Goal: Task Accomplishment & Management: Use online tool/utility

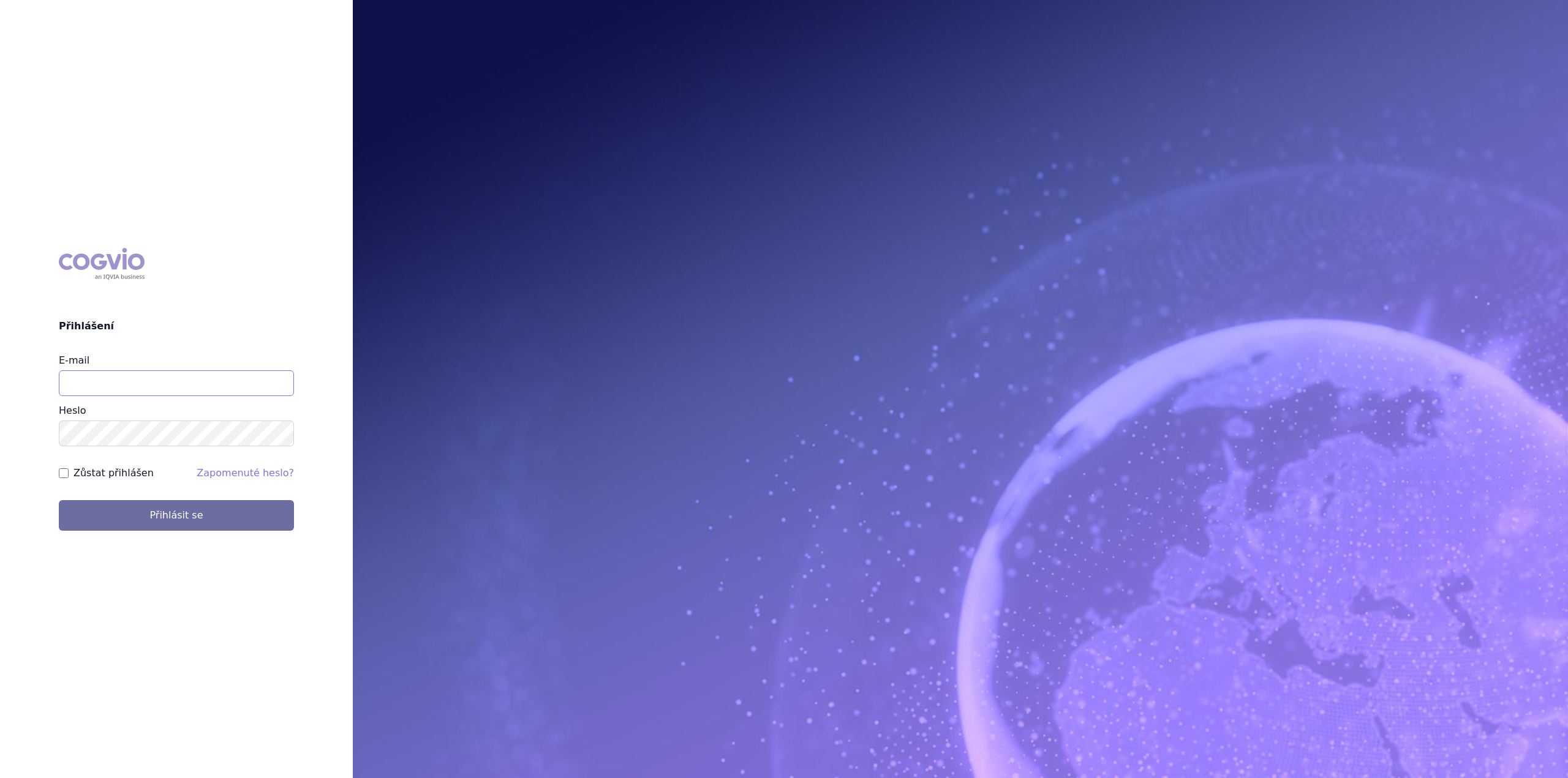
click at [102, 387] on input "E-mail" at bounding box center [176, 383] width 235 height 26
type input "jan.nedved@viatris.com"
click at [58, 501] on button "Přihlásit se" at bounding box center [176, 515] width 235 height 30
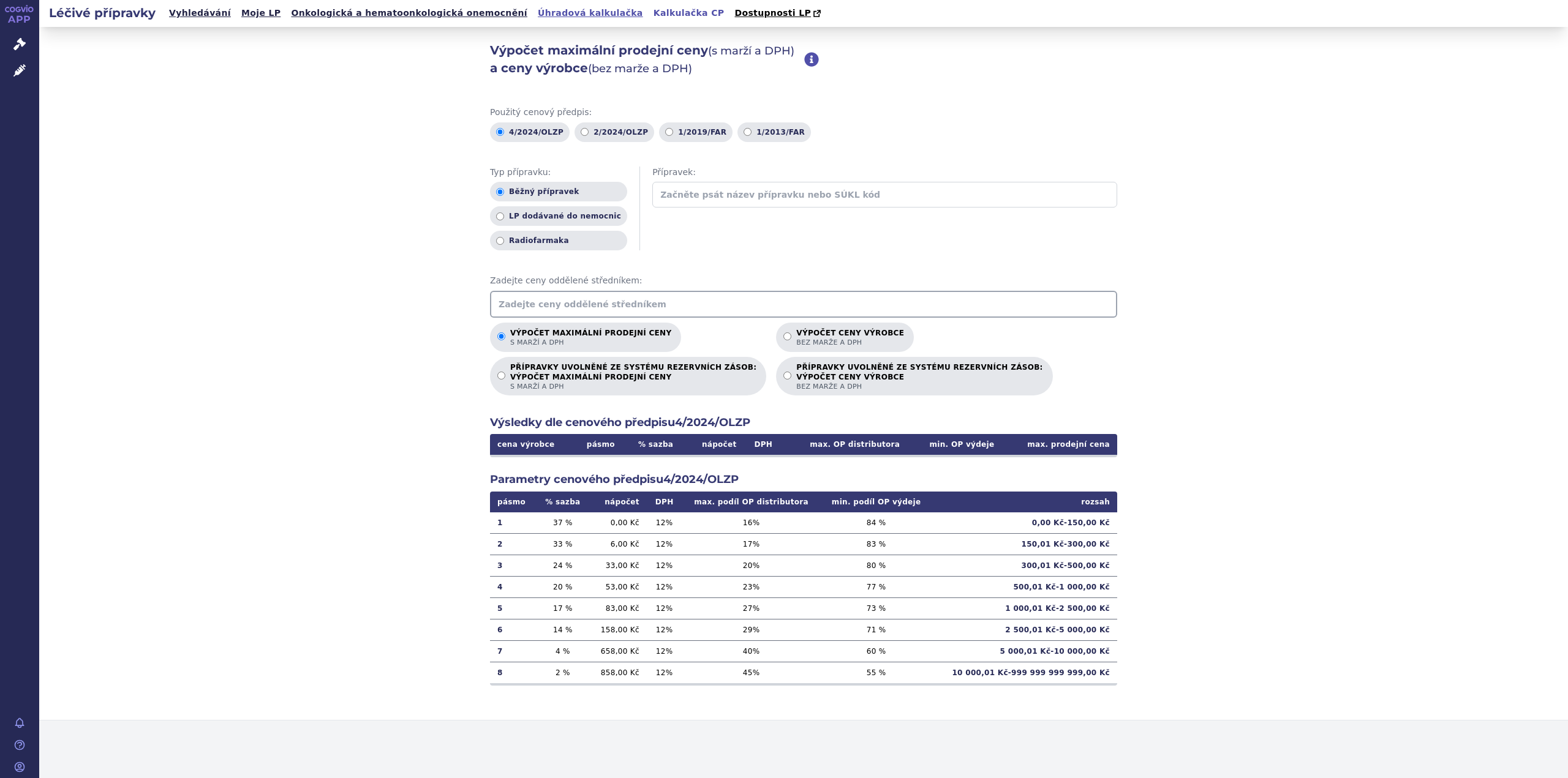
click at [535, 15] on link "Úhradová kalkulačka" at bounding box center [590, 13] width 113 height 16
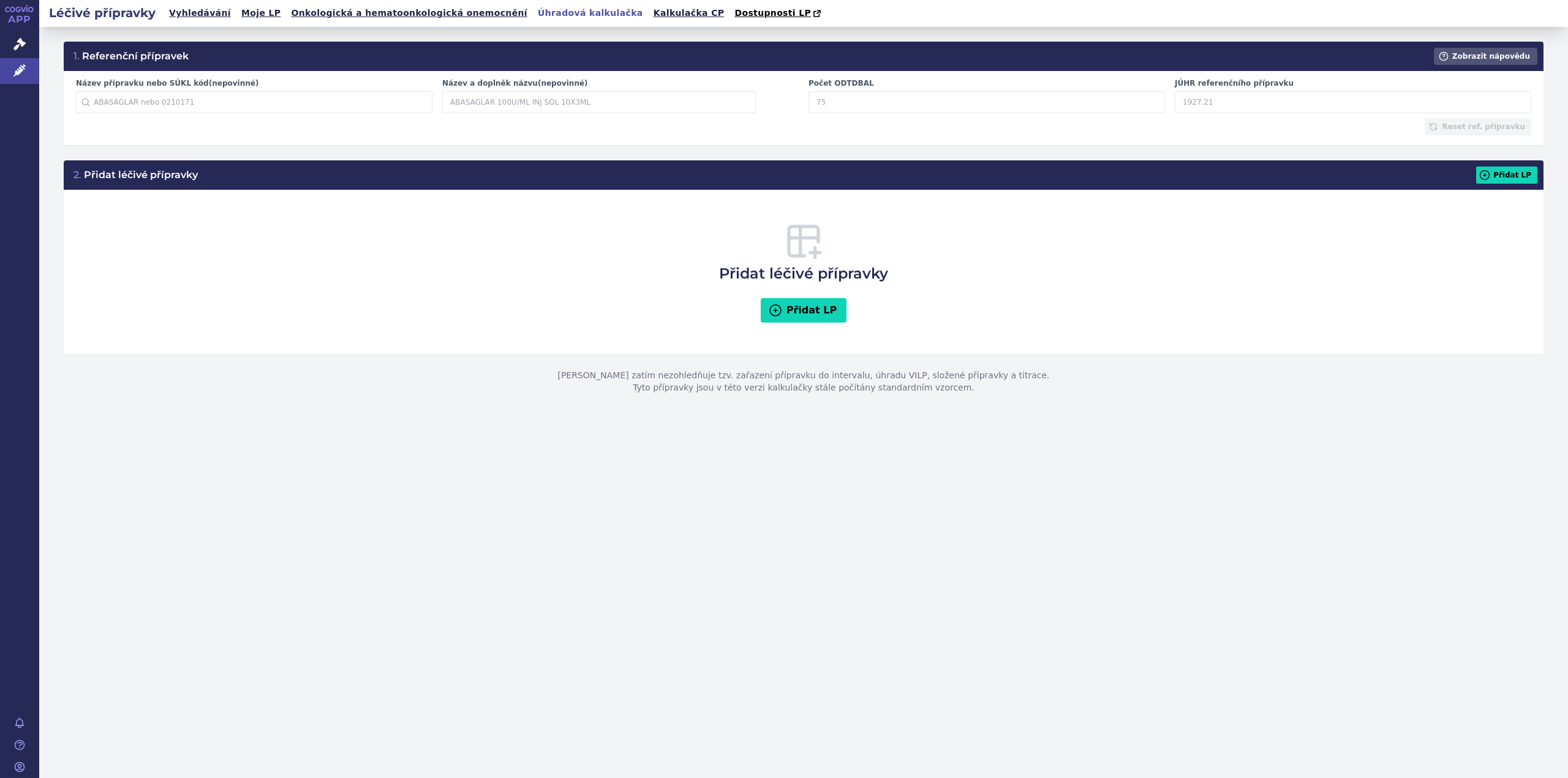
click at [164, 108] on input "Název přípravku nebo SÚKL kód (nepovinné)" at bounding box center [254, 102] width 356 height 22
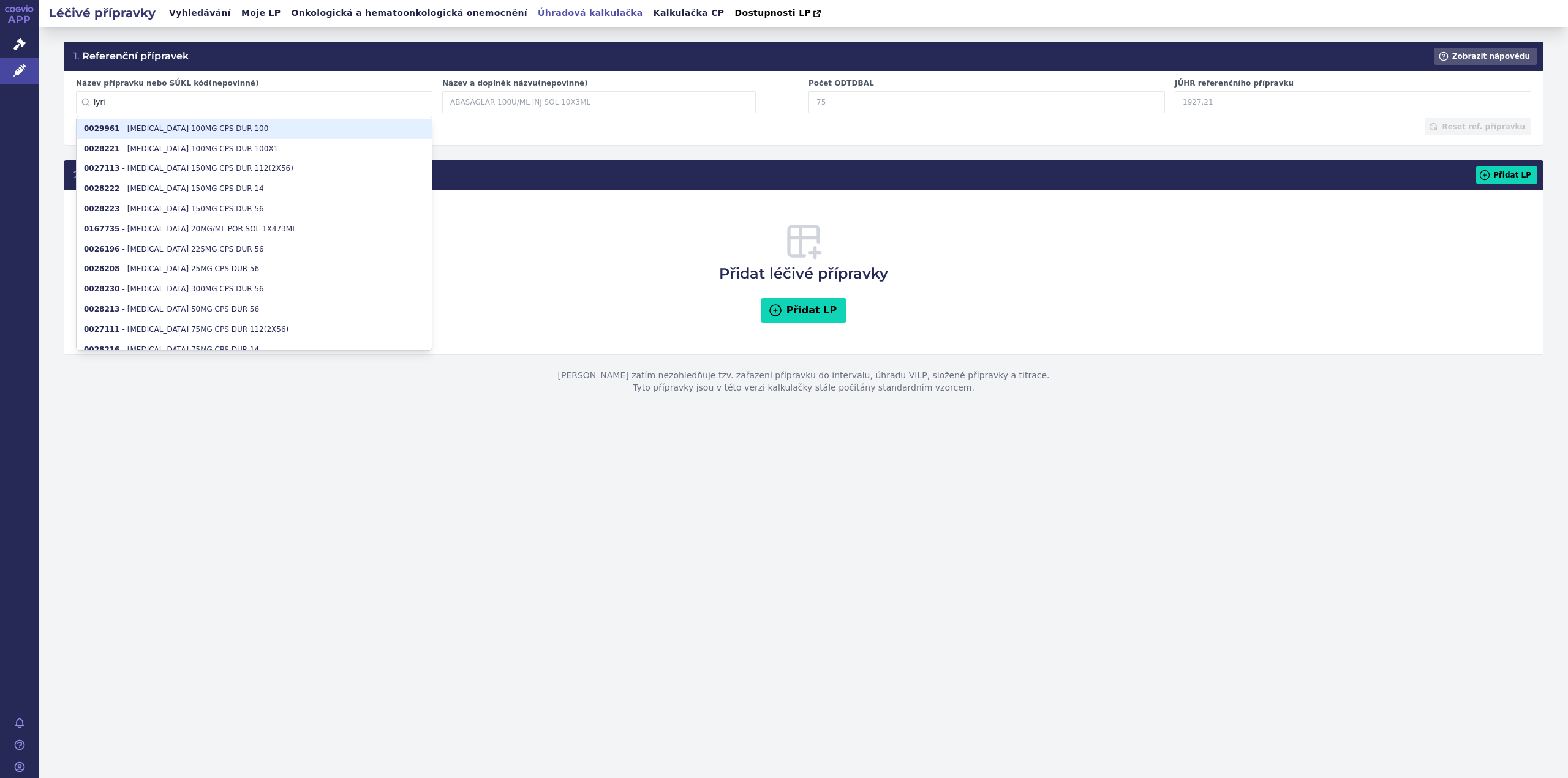
click at [207, 137] on li "0029961 - LYRICA 100MG CPS DUR 100" at bounding box center [254, 129] width 355 height 20
type input "0029961"
type input "LYRICA 100MG CPS DUR 100"
type input "33.3333"
type input "227.31"
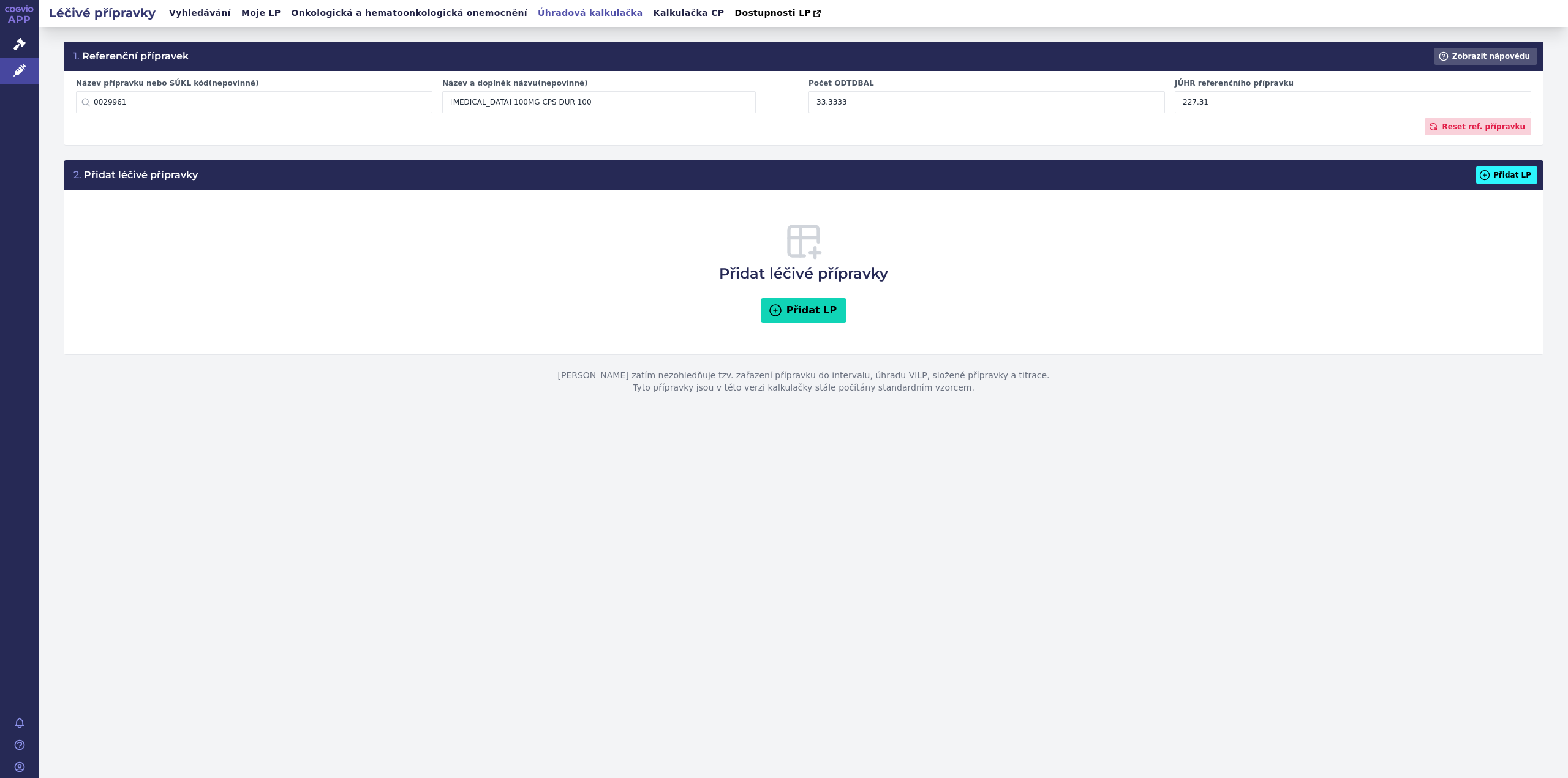
click at [1490, 178] on icon at bounding box center [1485, 175] width 9 height 9
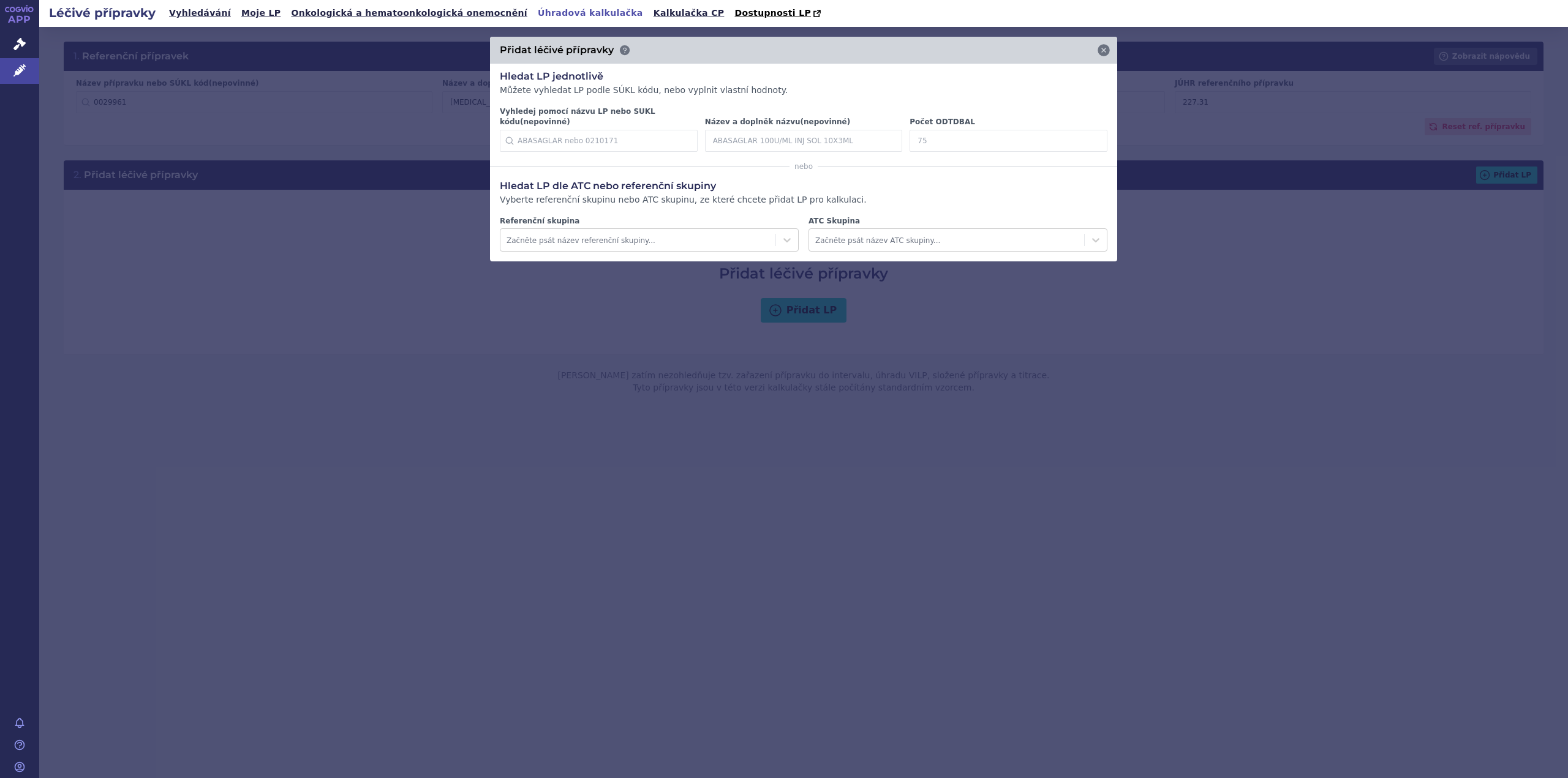
click at [983, 140] on input "Počet ODTDBAL" at bounding box center [1008, 140] width 198 height 22
type input "7.5"
click at [1092, 134] on icon at bounding box center [1089, 140] width 12 height 12
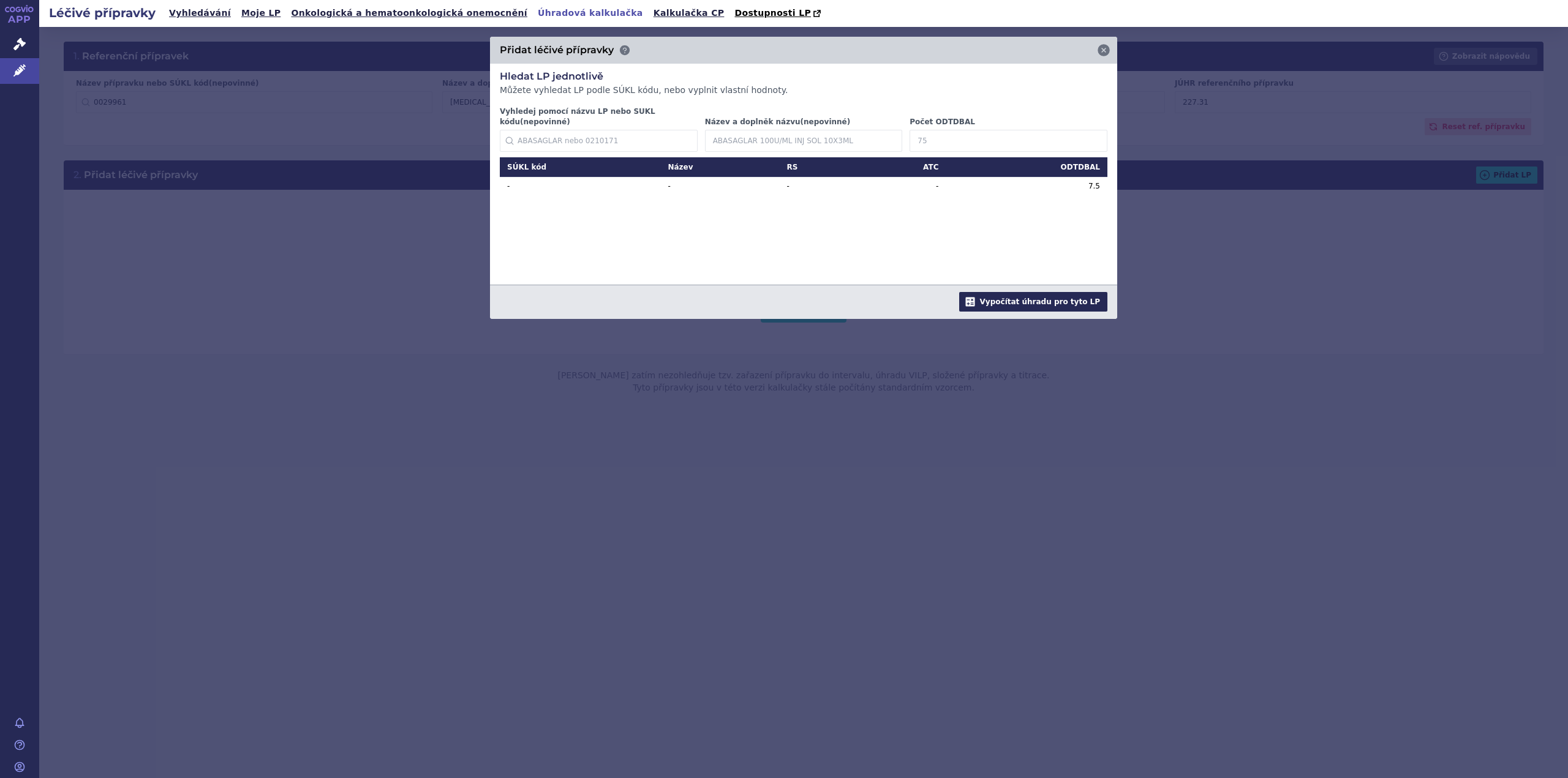
click at [1073, 292] on button "Vypočítat úhradu pro tyto LP" at bounding box center [1033, 302] width 148 height 20
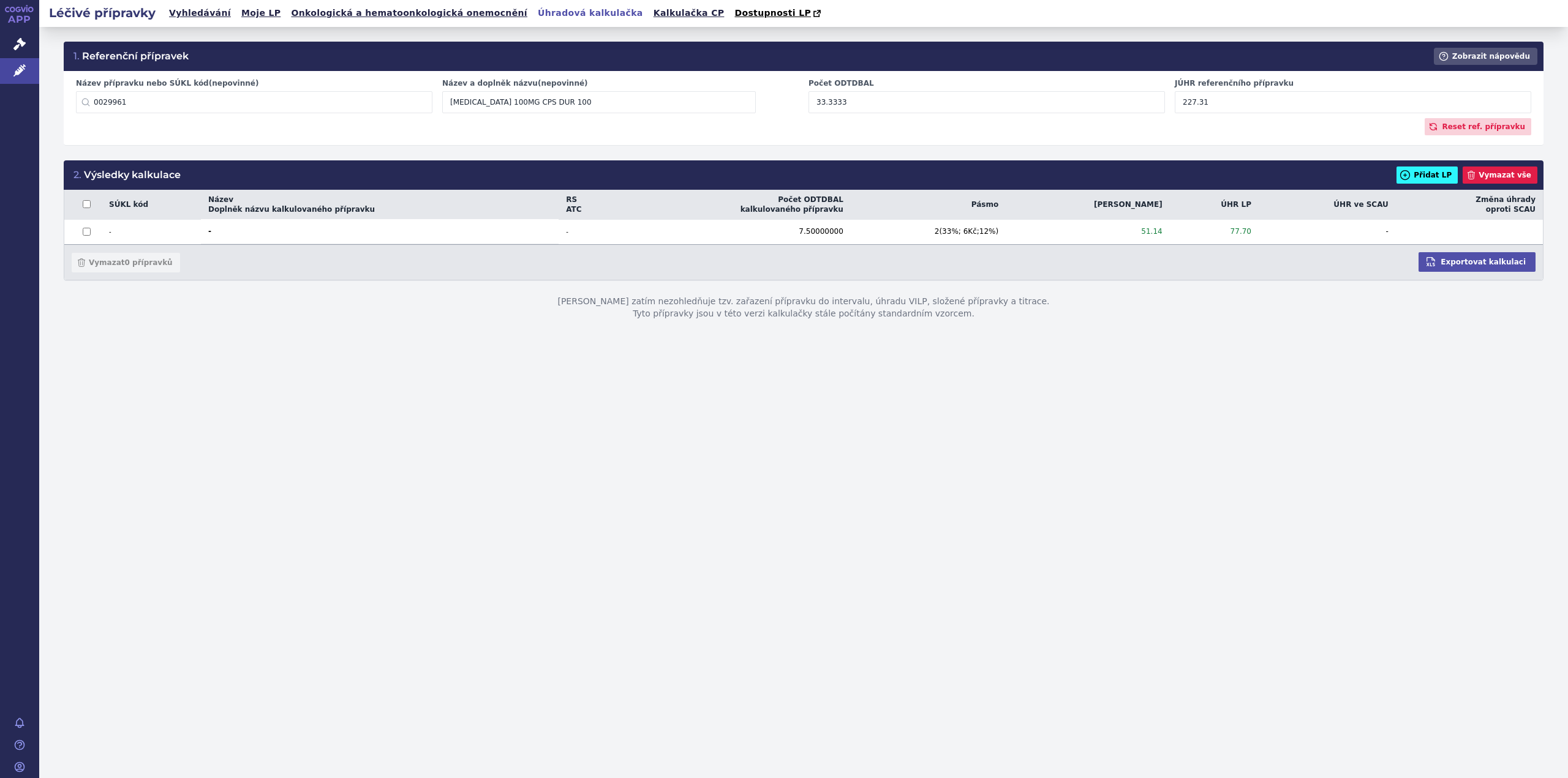
click at [1443, 176] on button "Přidat LP" at bounding box center [1427, 175] width 61 height 17
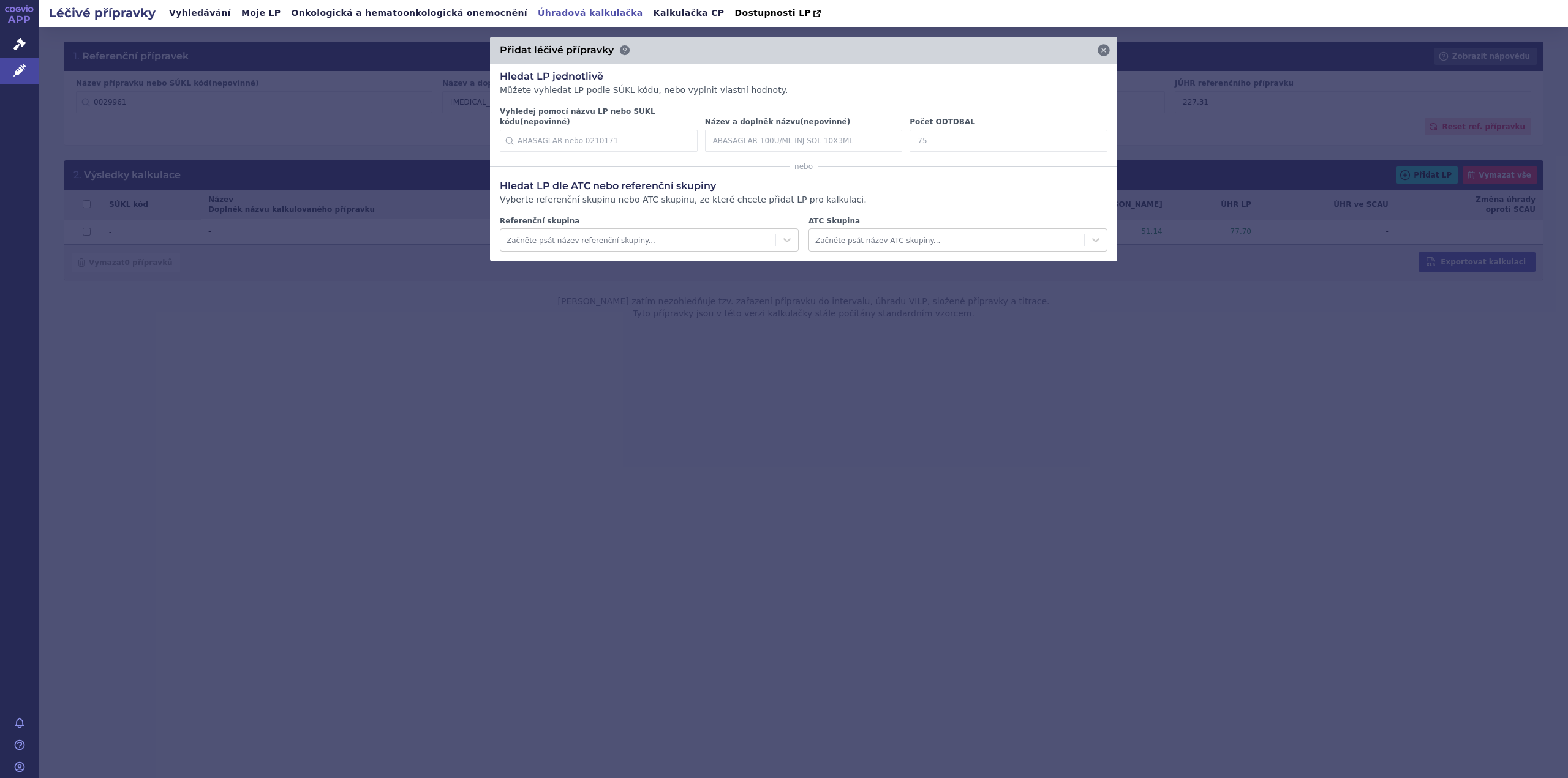
click at [951, 134] on input "Počet ODTDBAL" at bounding box center [1008, 140] width 198 height 22
type input "15"
click at [1088, 134] on icon at bounding box center [1089, 140] width 12 height 12
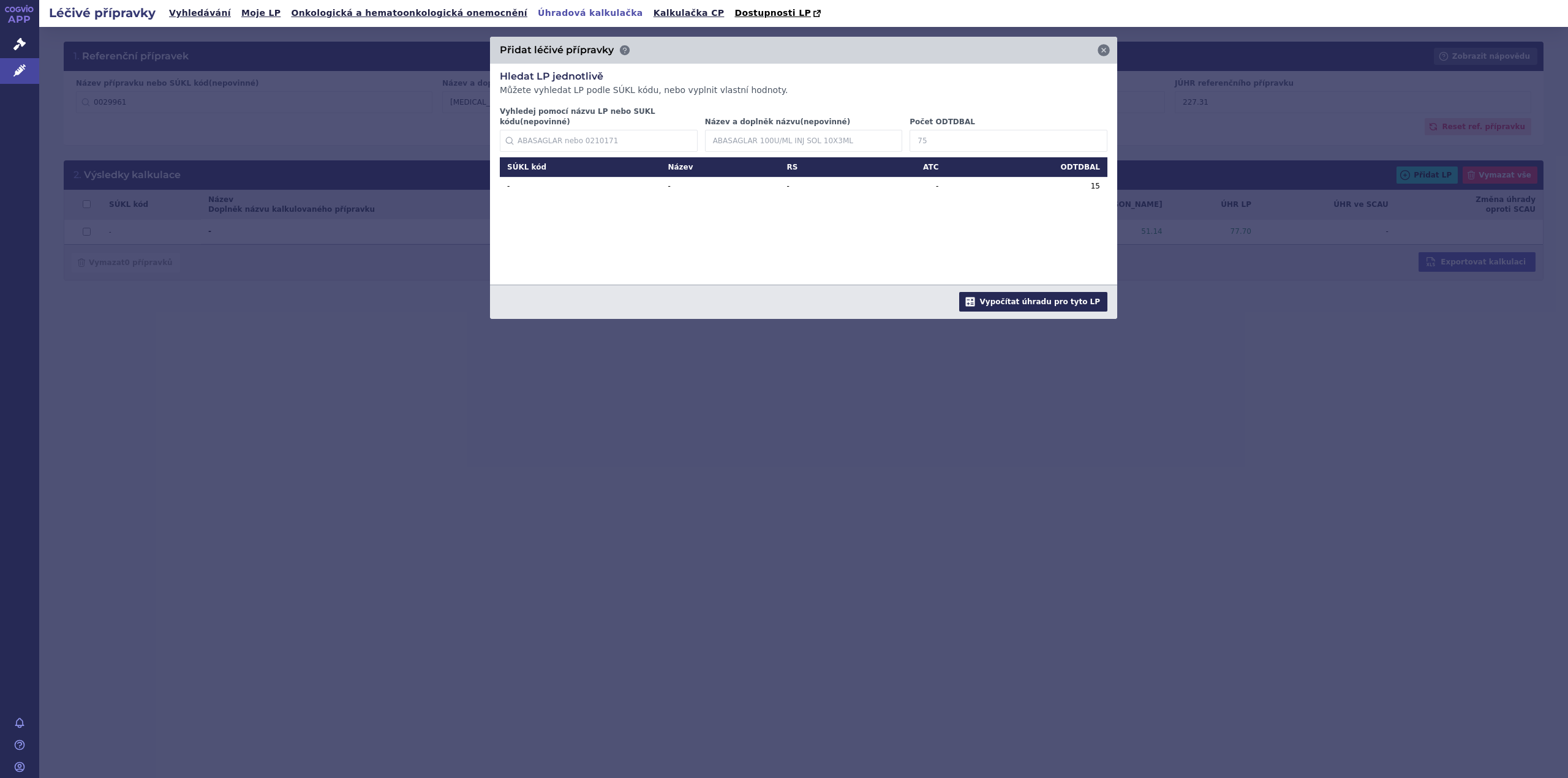
click at [1052, 294] on button "Vypočítat úhradu pro tyto LP" at bounding box center [1033, 302] width 148 height 20
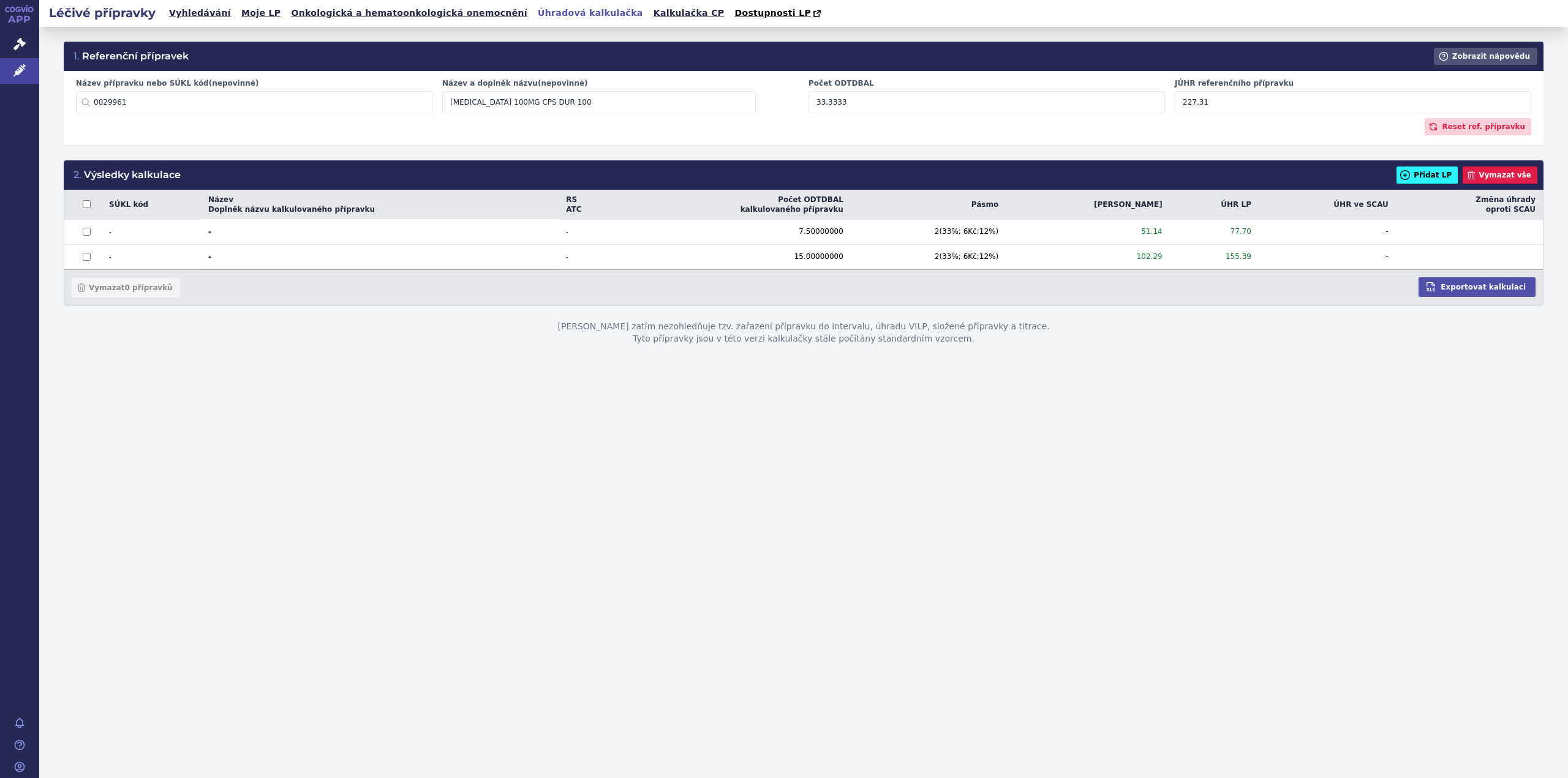
click at [1444, 176] on button "Přidat LP" at bounding box center [1427, 175] width 61 height 17
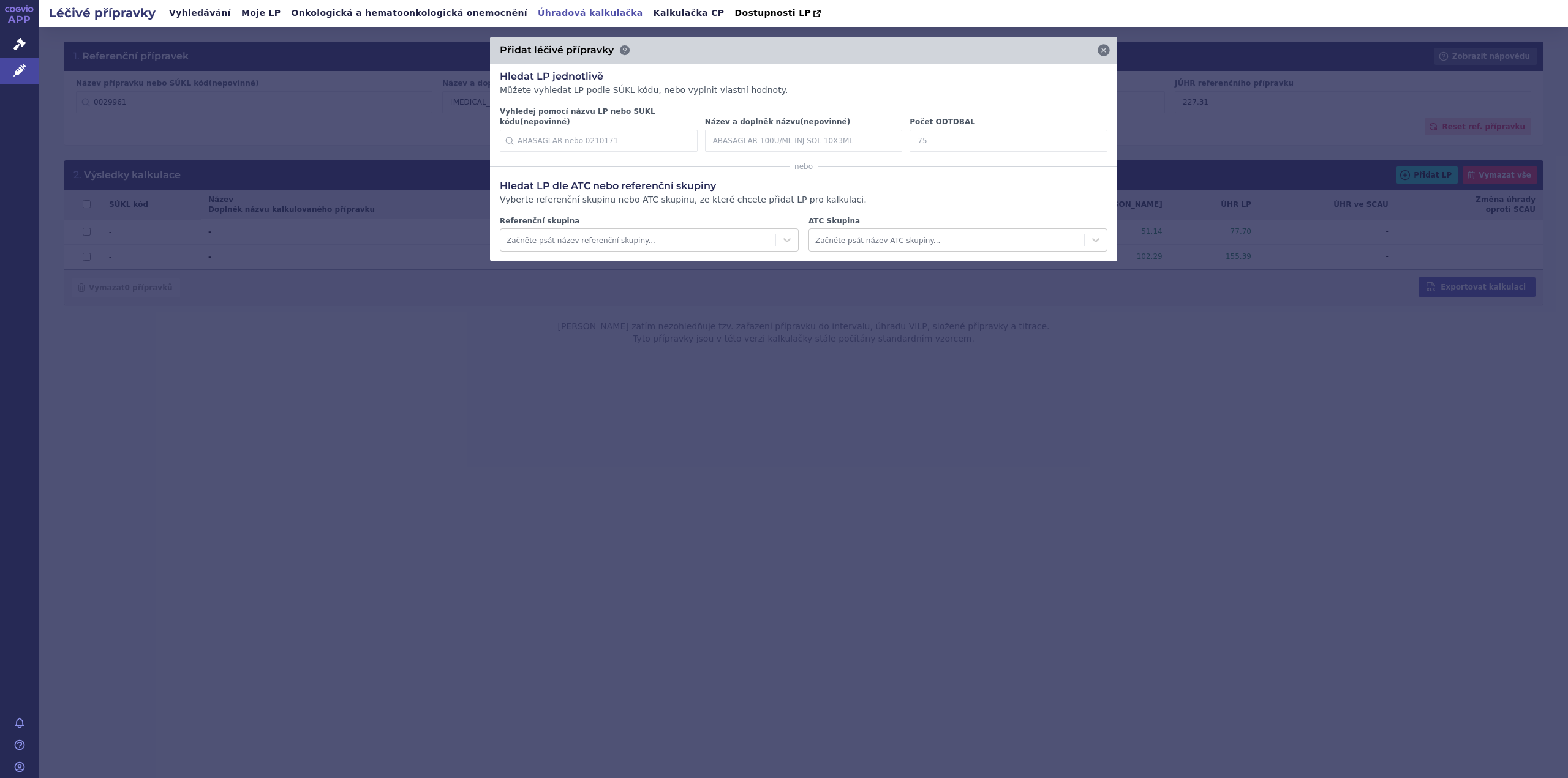
click at [955, 130] on input "Počet ODTDBAL" at bounding box center [1008, 140] width 198 height 22
type input "30"
click at [1090, 134] on icon at bounding box center [1089, 140] width 12 height 12
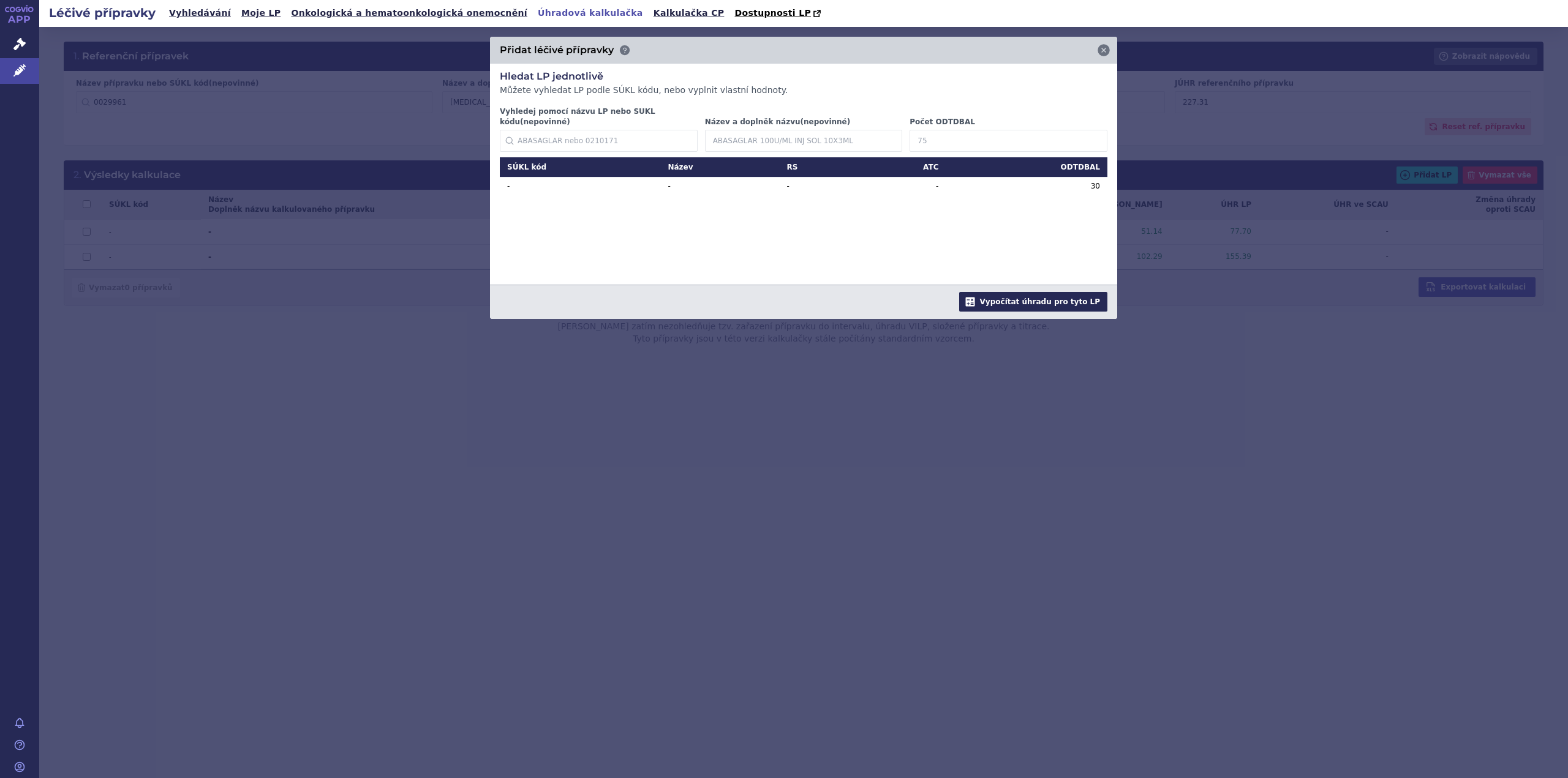
click at [1074, 292] on button "Vypočítat úhradu pro tyto LP" at bounding box center [1033, 302] width 148 height 20
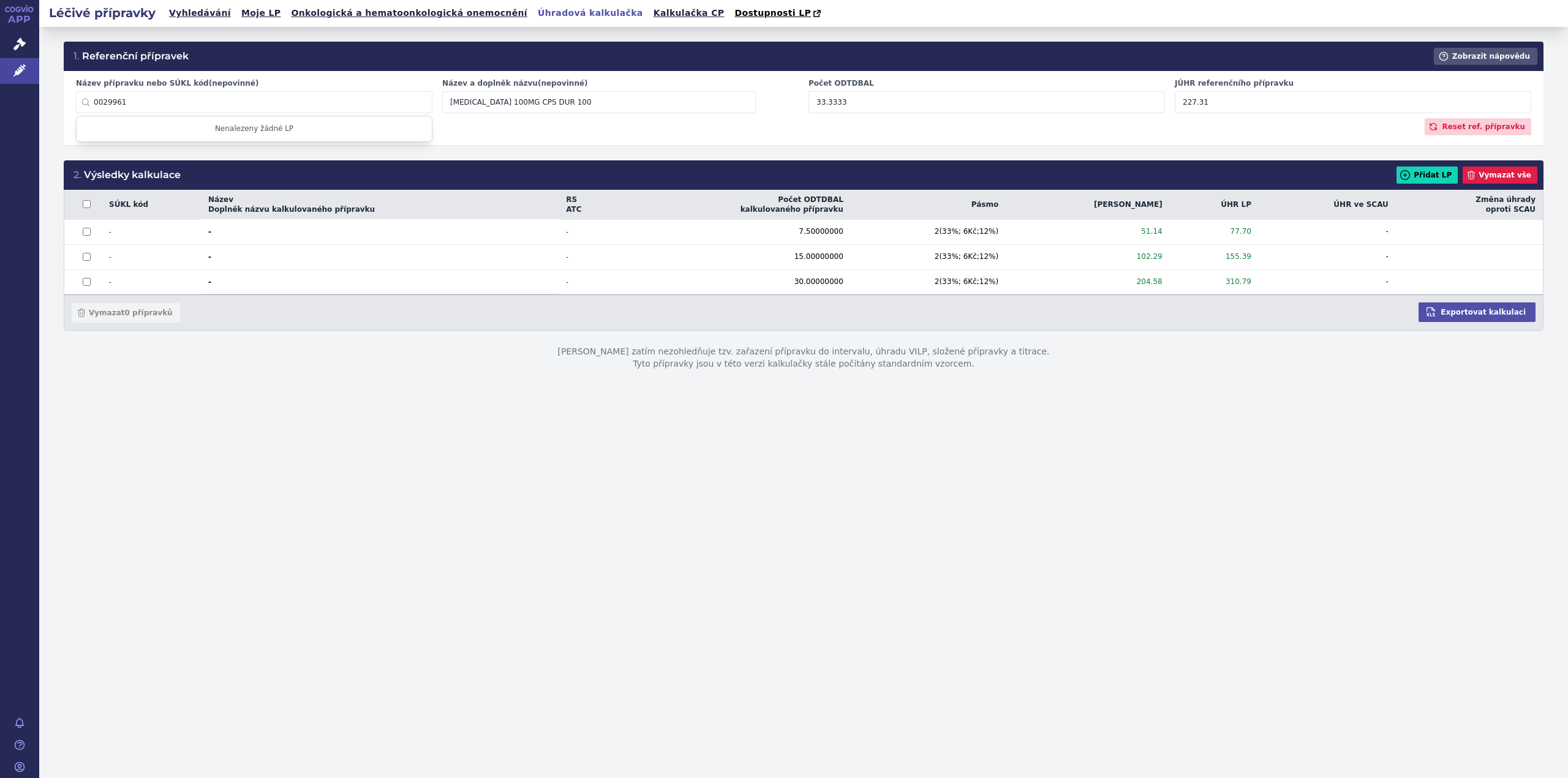
click at [257, 105] on input "0029961" at bounding box center [254, 102] width 356 height 22
drag, startPoint x: 257, startPoint y: 105, endPoint x: 0, endPoint y: 81, distance: 258.1
click at [0, 81] on div "APP Správní řízení Léčivé přípravky Notifikace Nápověda Jan Nedvěd" at bounding box center [784, 389] width 1568 height 778
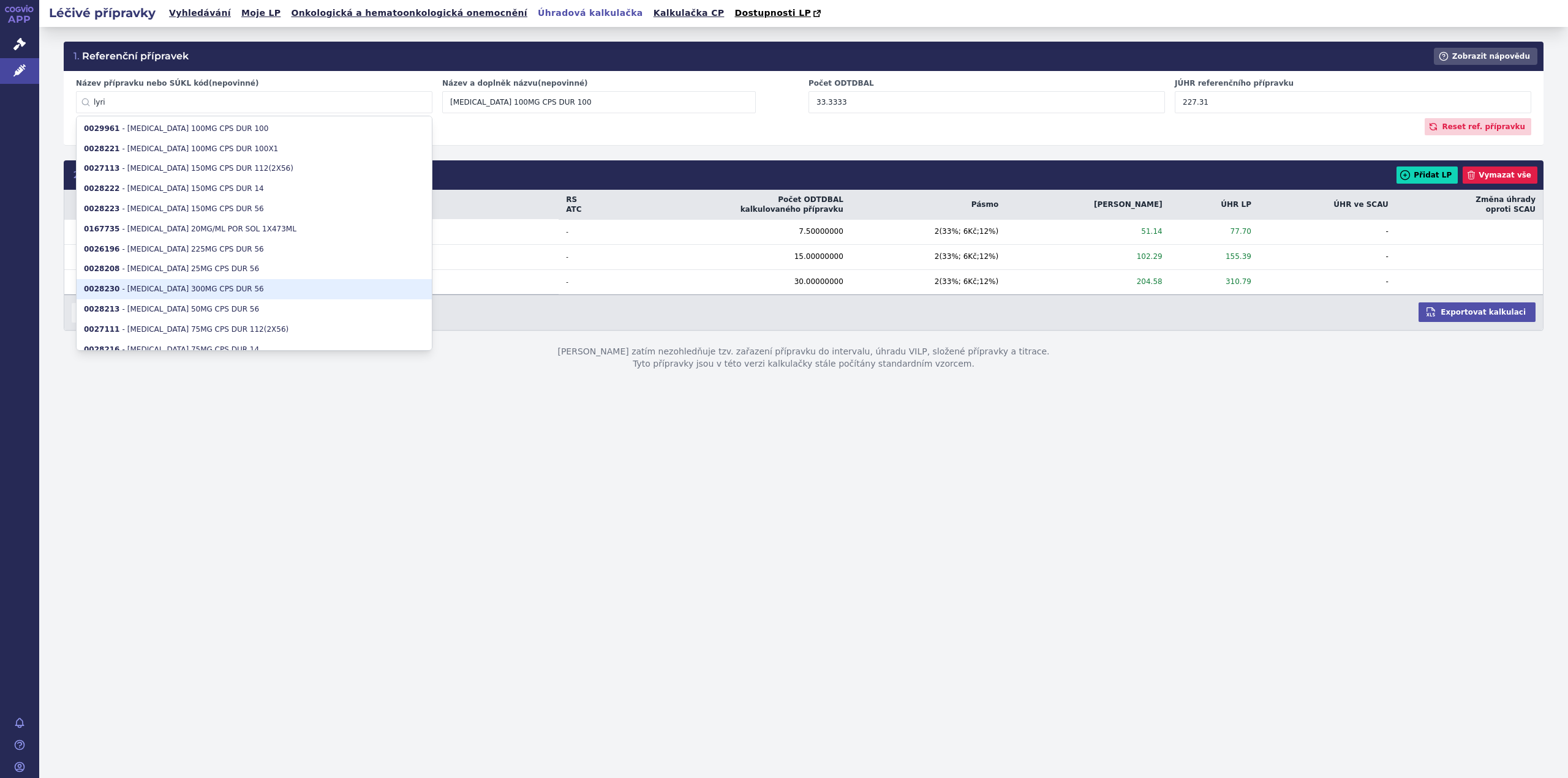
click at [140, 296] on li "0028230 - LYRICA 300MG CPS DUR 56" at bounding box center [254, 289] width 355 height 20
type input "0028230"
type input "LYRICA 300MG CPS DUR 56"
type input "56"
type input "381.88"
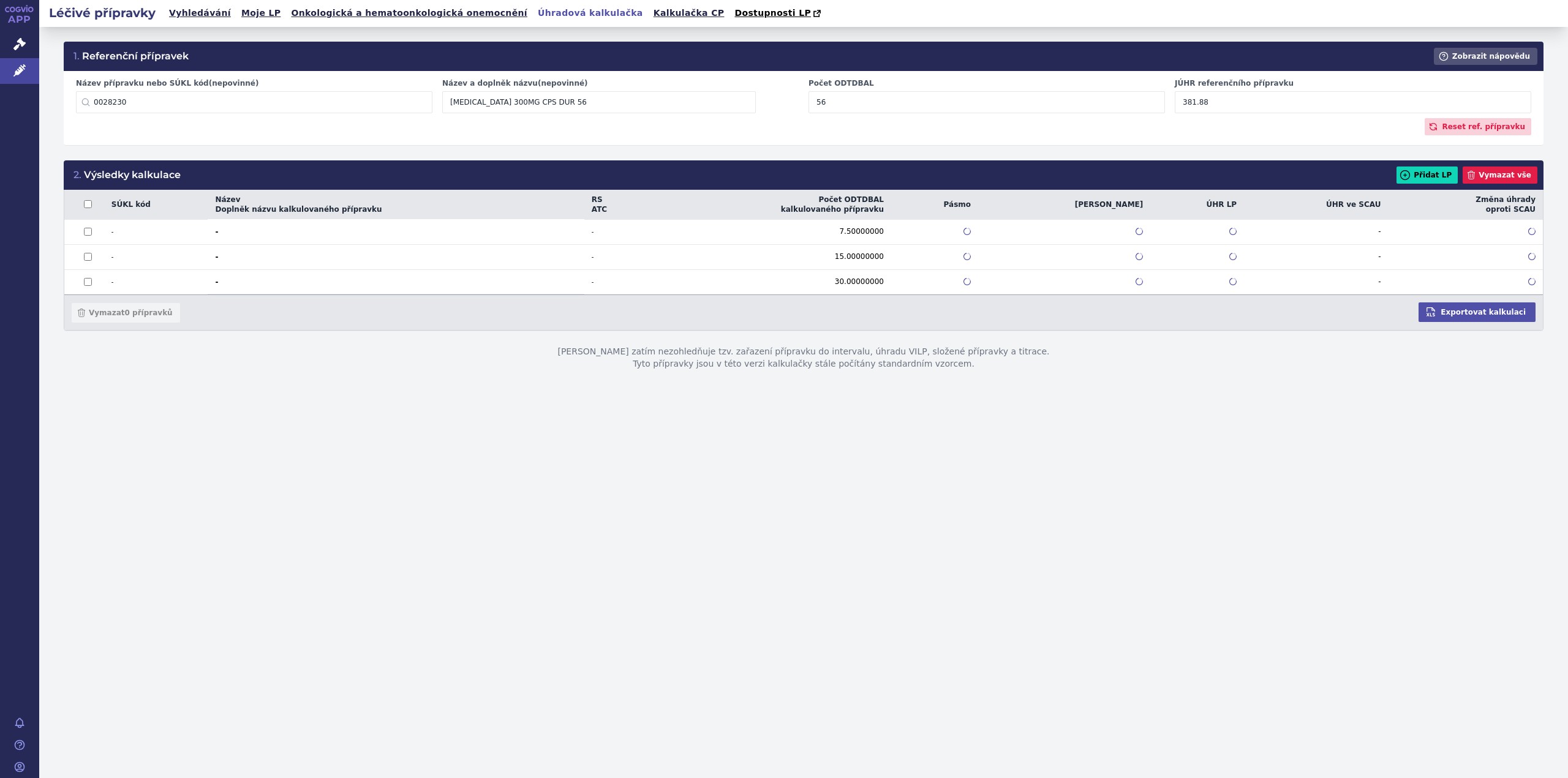
click at [140, 296] on div "Vymazat 0 přípravků Exportovat kalkulaci" at bounding box center [803, 312] width 1479 height 35
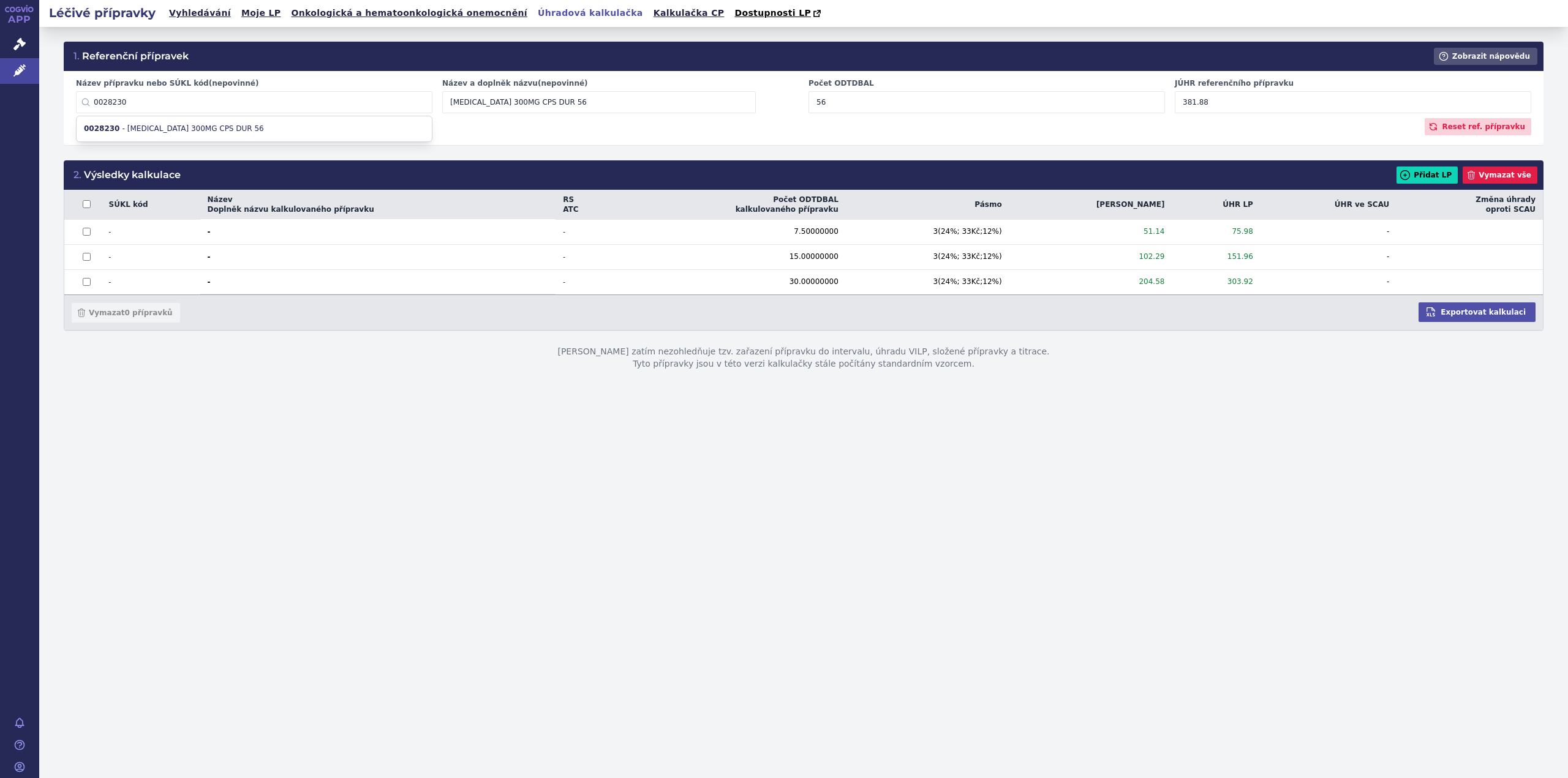
click at [135, 111] on input "0028230" at bounding box center [254, 102] width 356 height 22
click at [225, 108] on input "0028230" at bounding box center [254, 102] width 356 height 22
type input "0"
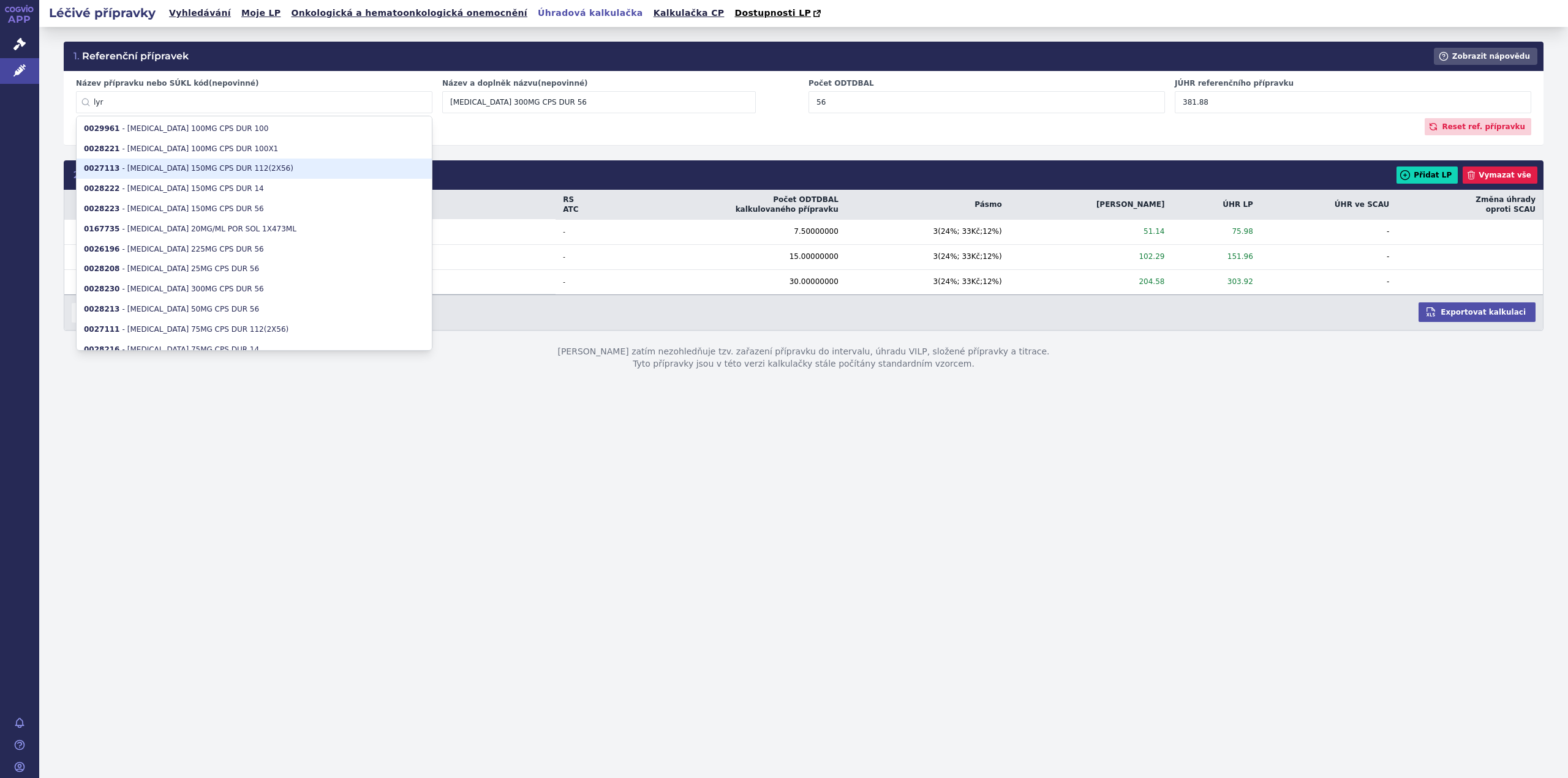
click at [190, 169] on li "0027113 - LYRICA 150MG CPS DUR 112(2X56)" at bounding box center [254, 168] width 355 height 20
type input "0027113"
type input "LYRICA 150MG CPS DUR 112(2X56)"
type input "381.89"
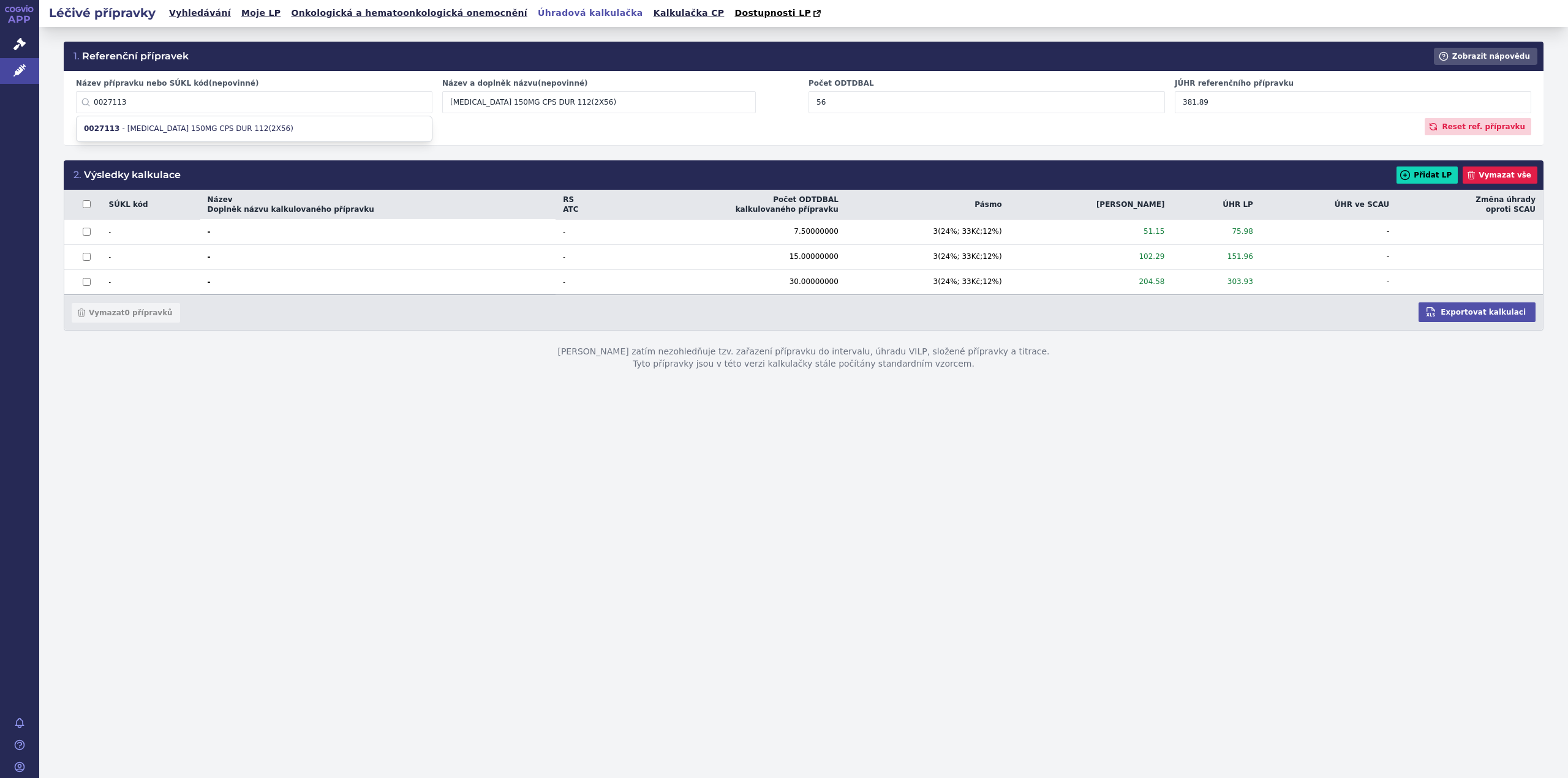
click at [140, 106] on input "0027113" at bounding box center [254, 102] width 356 height 22
drag, startPoint x: 162, startPoint y: 103, endPoint x: 17, endPoint y: 96, distance: 145.2
click at [17, 96] on div "APP Správní řízení Léčivé přípravky Notifikace Nápověda Jan Nedvěd" at bounding box center [784, 389] width 1568 height 778
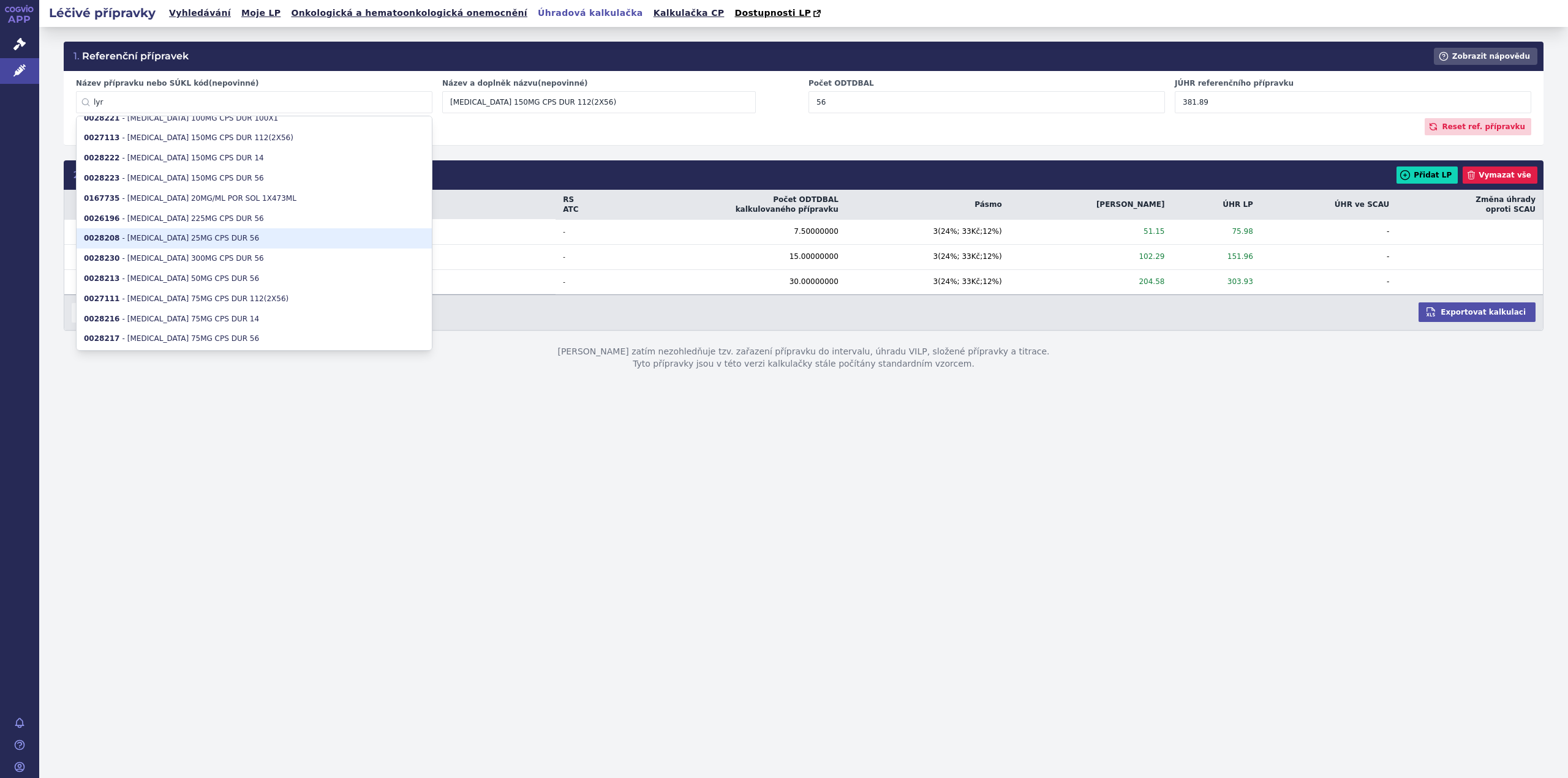
scroll to position [32, 0]
click at [185, 238] on li "0028208 - LYRICA 25MG CPS DUR 56" at bounding box center [254, 237] width 355 height 20
type input "0028208"
type input "LYRICA 25MG CPS DUR 56"
type input "4.6667"
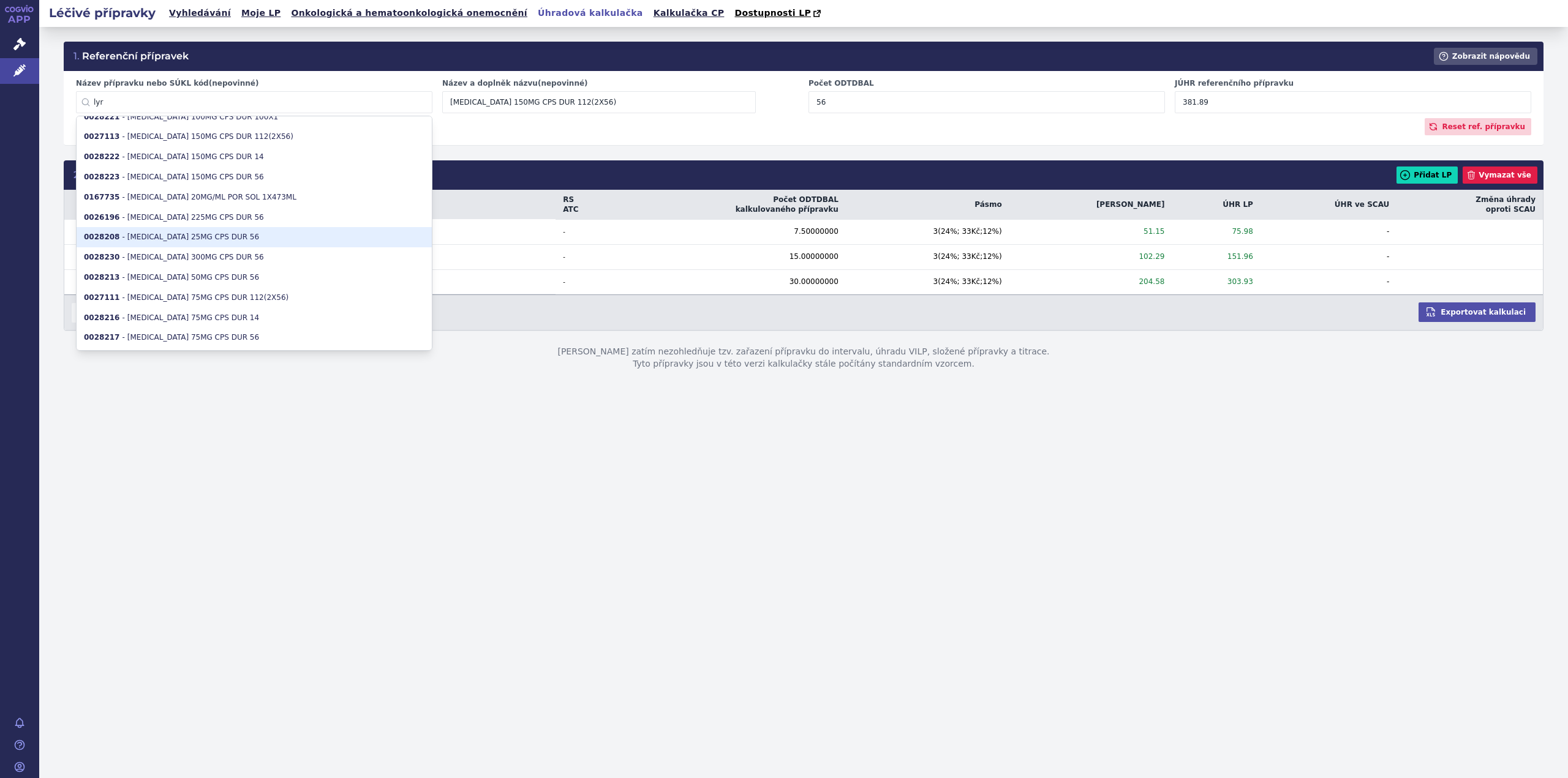
type input "48.23"
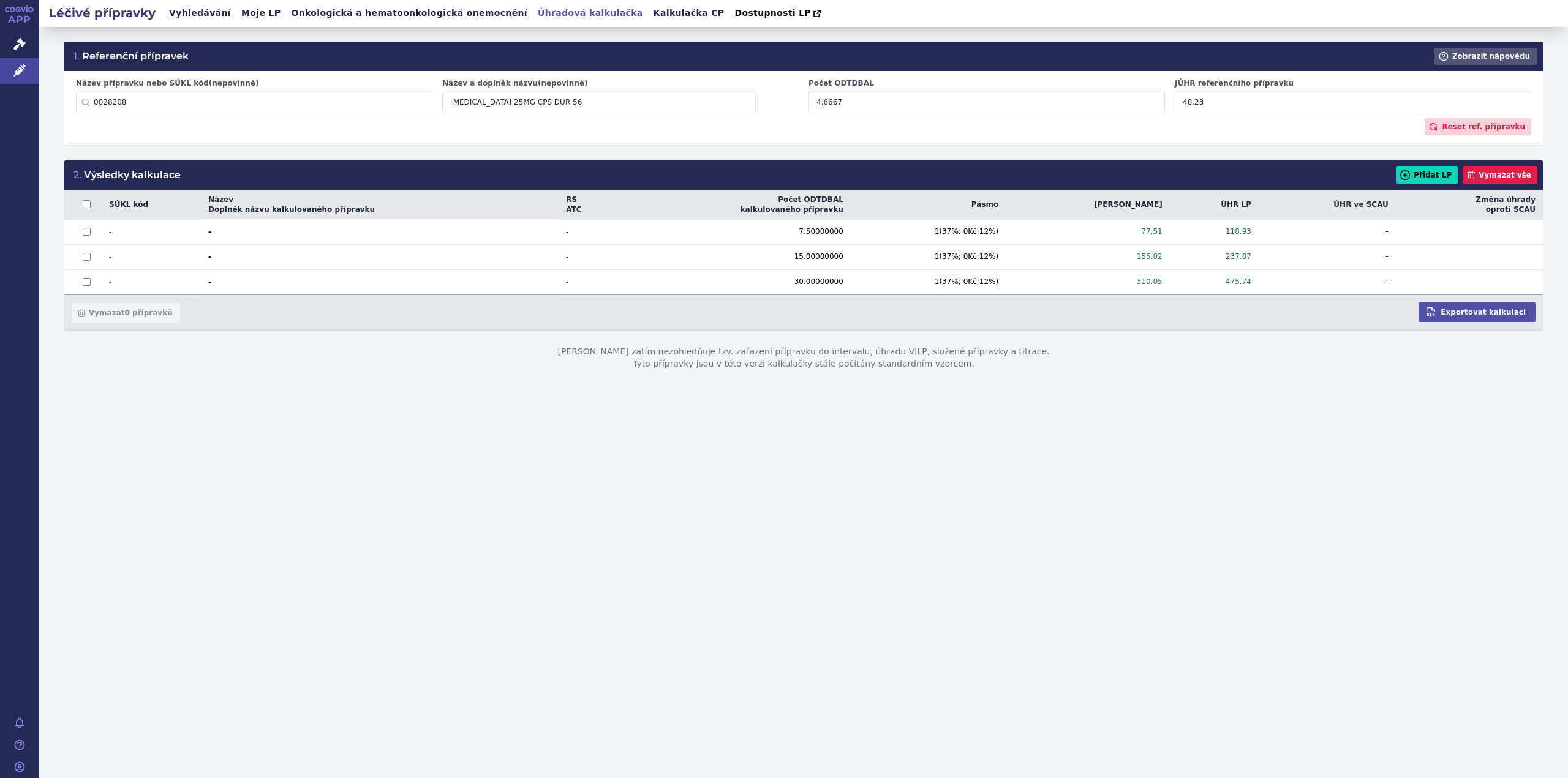
scroll to position [0, 0]
click at [230, 98] on input "0028208" at bounding box center [254, 102] width 356 height 22
type input "0028223"
click at [218, 130] on li "0028223 - LYRICA 150MG CPS DUR 56" at bounding box center [254, 129] width 355 height 20
type input "LYRICA 150MG CPS DUR 56"
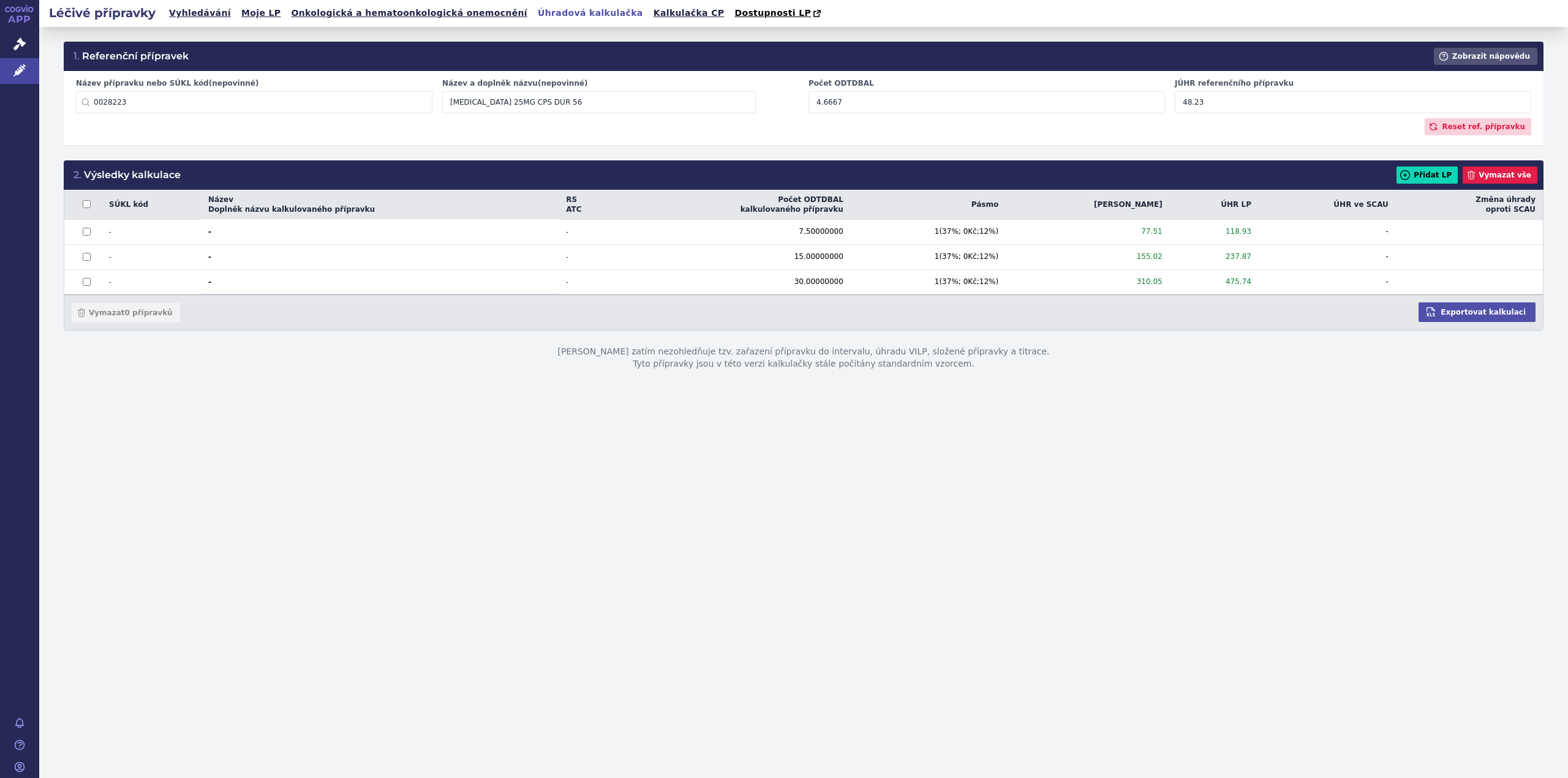
type input "28"
type input "190.94"
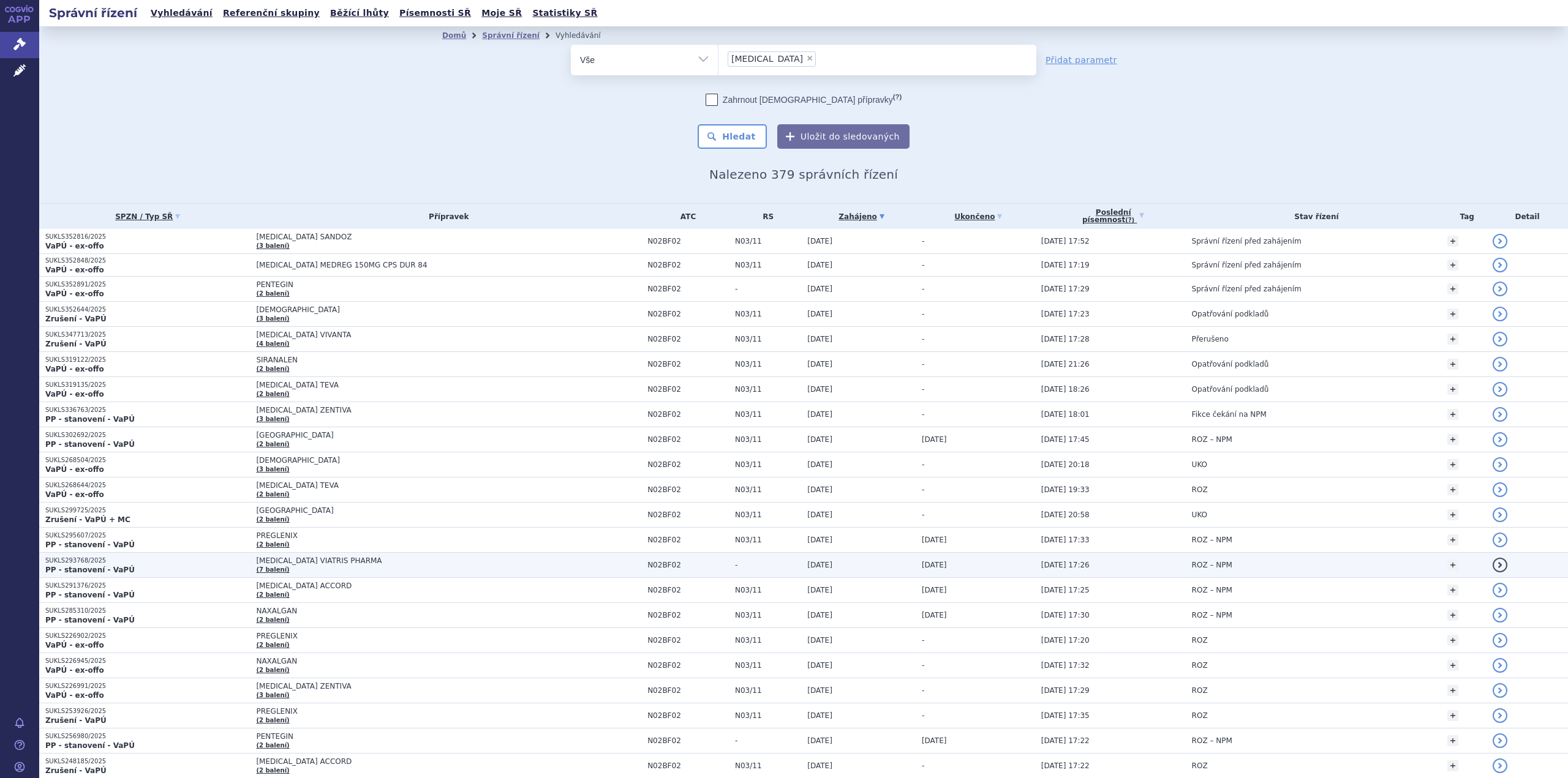
click at [336, 576] on td "PREGABALIN VIATRIS PHARMA (7 balení)" at bounding box center [446, 565] width 392 height 25
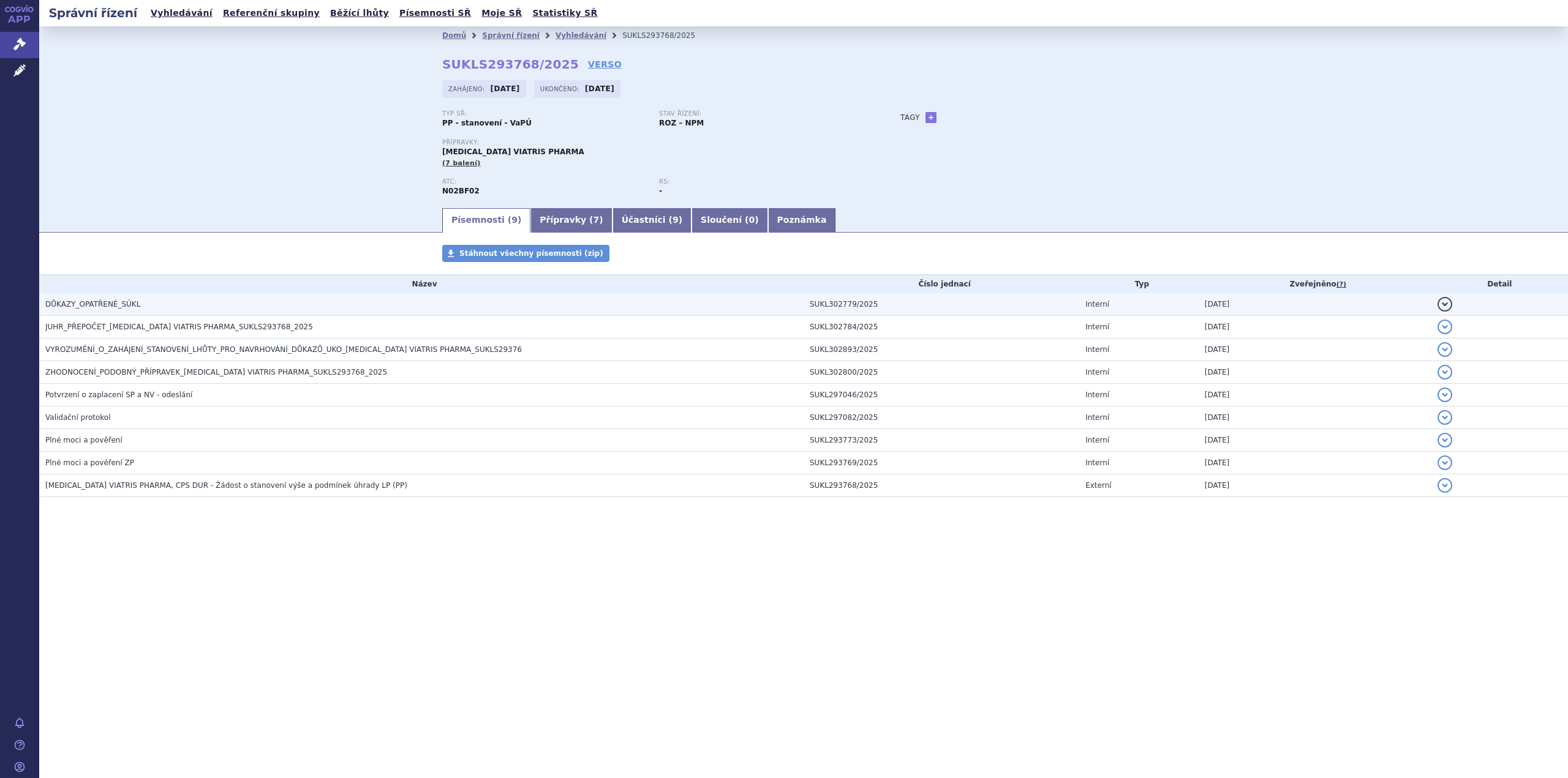
click at [129, 306] on span "DŮKAZY_OPATŘENÉ_SÚKL" at bounding box center [92, 304] width 95 height 8
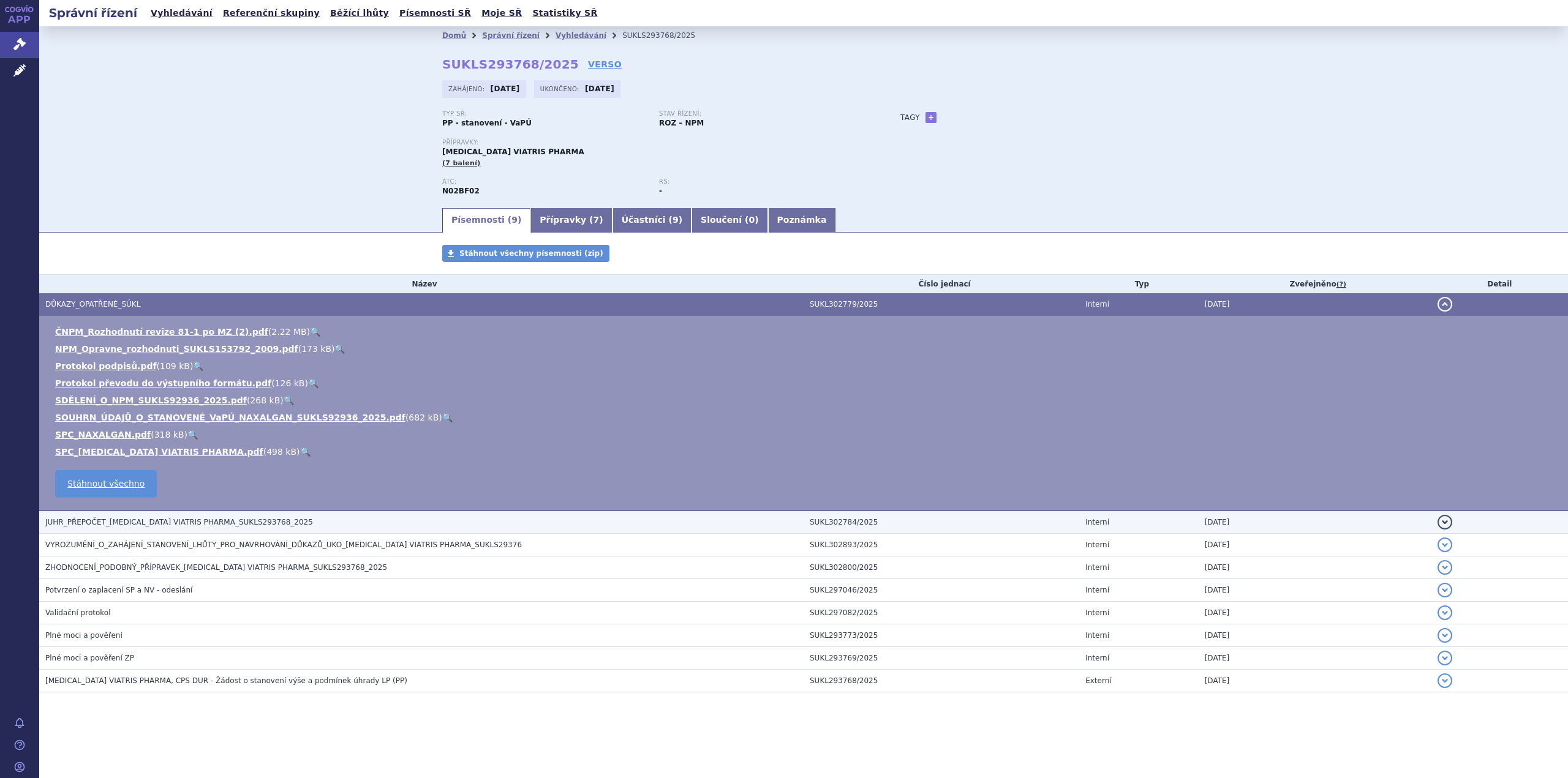
click at [137, 522] on span "JUHR_PŘEPOČET_PREGABALIN VIATRIS PHARMA_SUKLS293768_2025" at bounding box center [179, 522] width 268 height 8
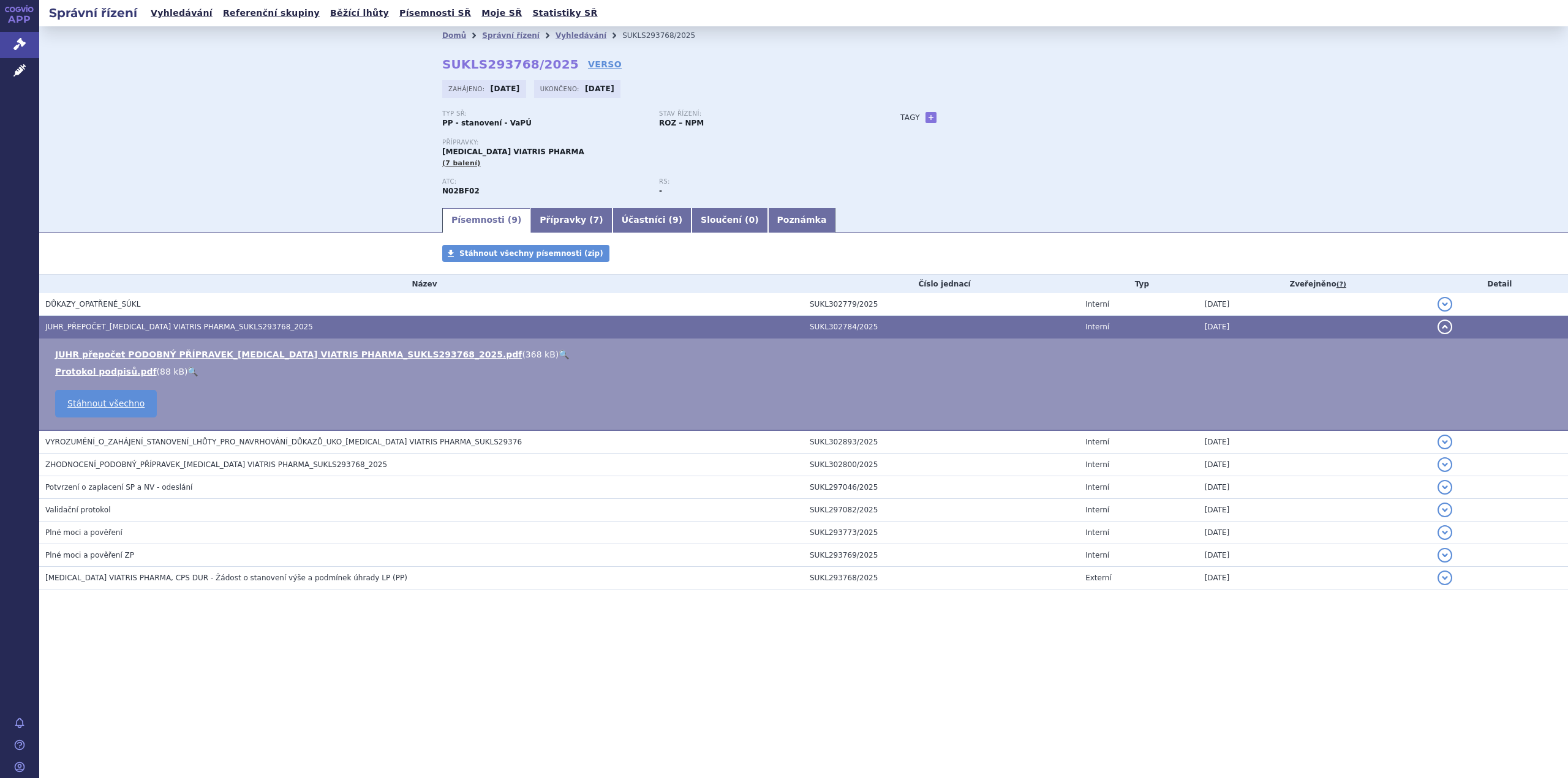
click at [559, 353] on link "🔍" at bounding box center [564, 355] width 11 height 10
